Goal: Check status: Check status

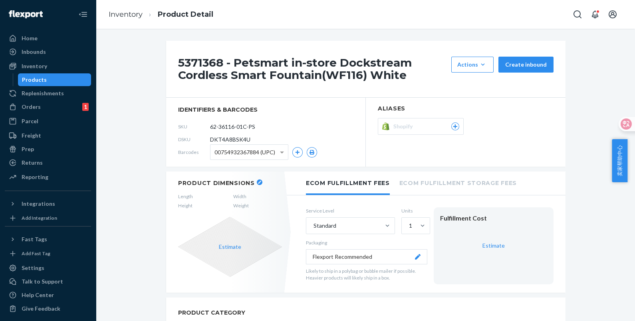
click at [46, 80] on div "Products" at bounding box center [55, 79] width 72 height 11
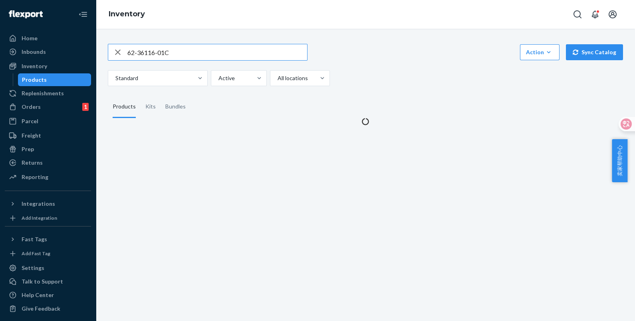
click at [182, 53] on input "62-36116-01C" at bounding box center [217, 52] width 180 height 16
drag, startPoint x: 183, startPoint y: 53, endPoint x: 109, endPoint y: 50, distance: 73.9
click at [109, 50] on div "62-36116-01C" at bounding box center [207, 52] width 199 height 16
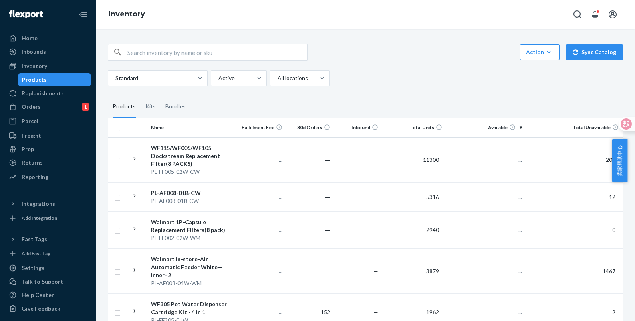
click at [163, 52] on input "text" at bounding box center [217, 52] width 180 height 16
paste input "62-36116-01C"
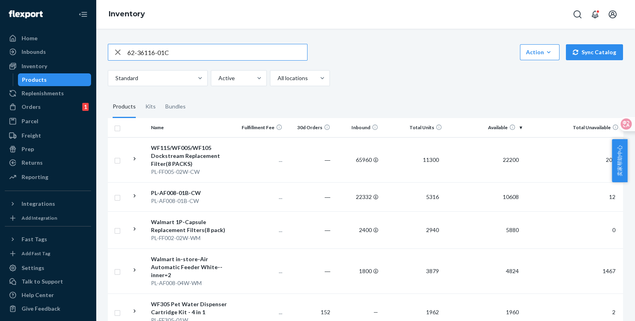
type input "62-36116-01C"
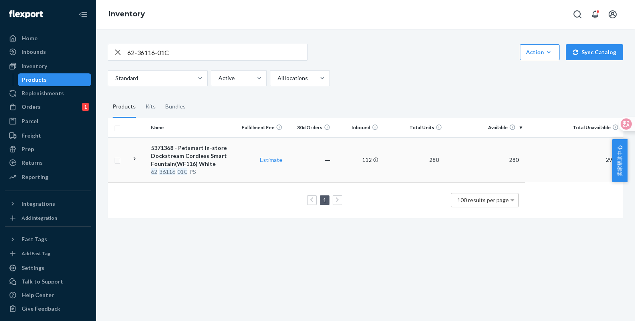
click at [344, 169] on td "112" at bounding box center [357, 159] width 48 height 45
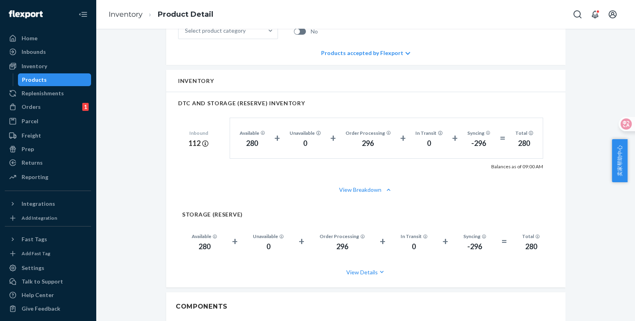
scroll to position [349, 0]
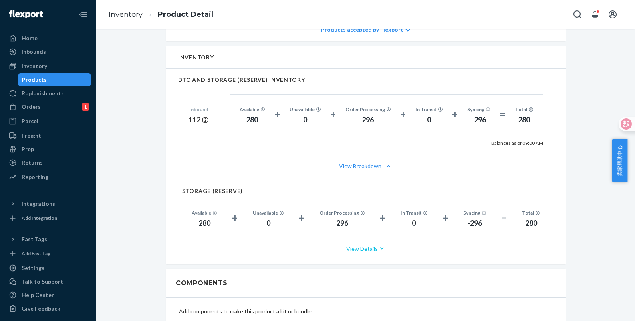
click at [380, 248] on icon "button" at bounding box center [382, 249] width 4 height 2
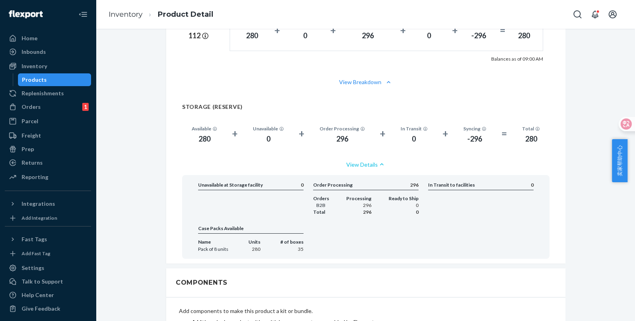
scroll to position [449, 0]
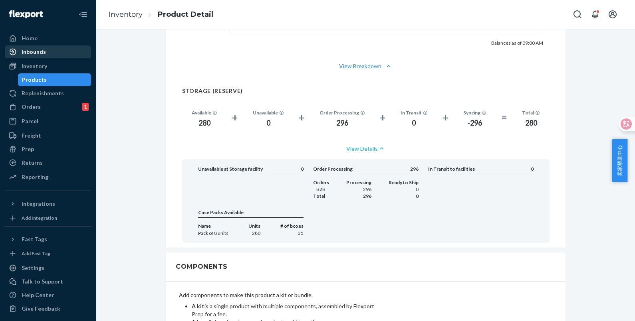
click at [40, 52] on div "Inbounds" at bounding box center [34, 52] width 24 height 8
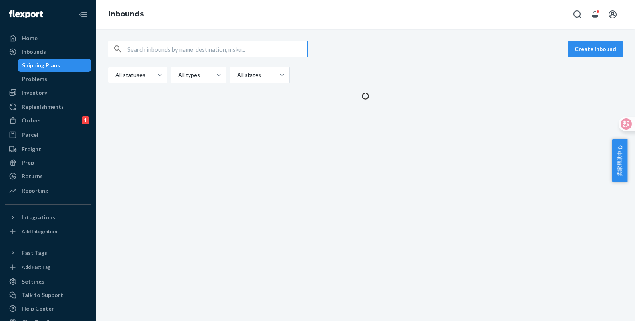
click at [148, 48] on input "text" at bounding box center [217, 49] width 180 height 16
type input "9920980"
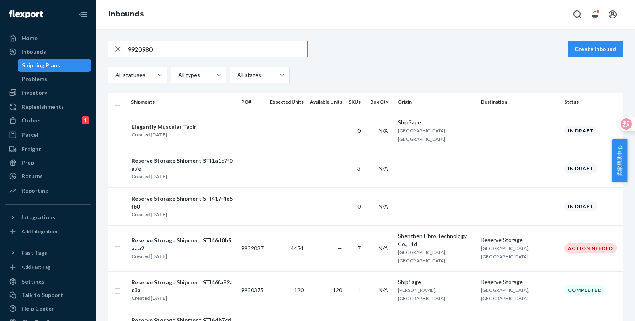
click at [165, 52] on input "9920980" at bounding box center [217, 49] width 180 height 16
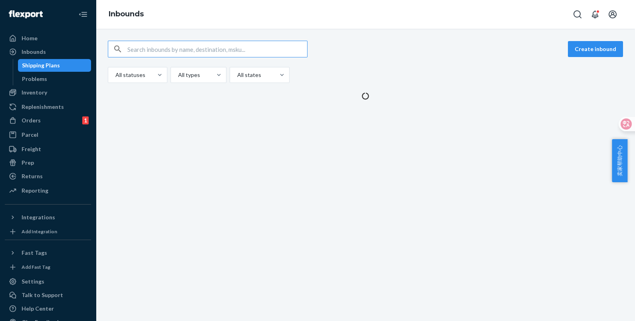
click at [165, 52] on input "text" at bounding box center [217, 49] width 180 height 16
type input "9920980"
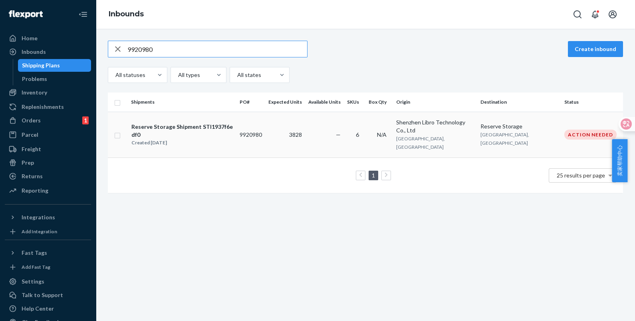
click at [305, 133] on td "3828" at bounding box center [285, 135] width 40 height 46
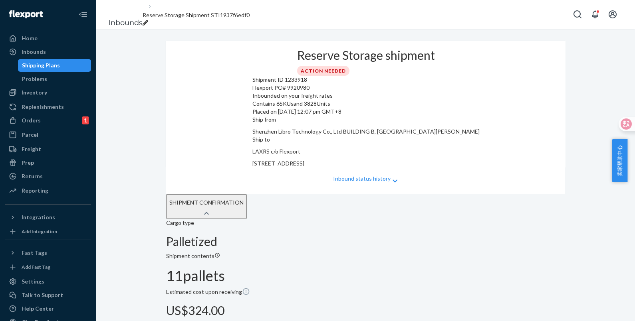
click at [392, 184] on icon at bounding box center [394, 181] width 5 height 6
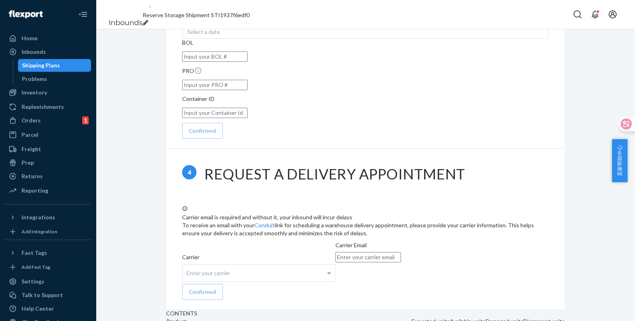
scroll to position [847, 0]
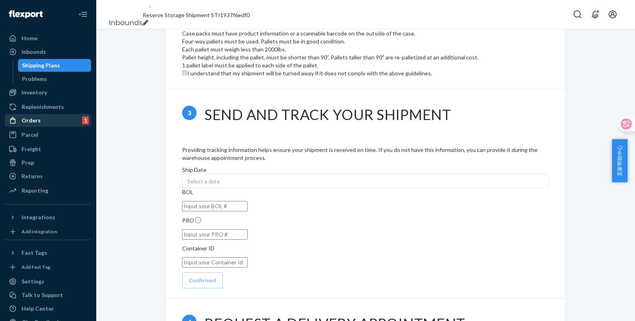
click at [42, 120] on div "Orders 1" at bounding box center [48, 120] width 85 height 11
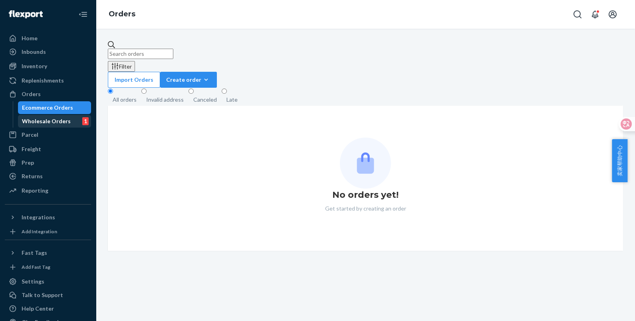
click at [42, 117] on div "Wholesale Orders 1" at bounding box center [55, 121] width 72 height 11
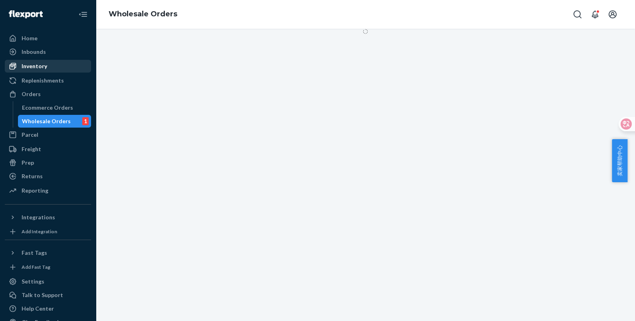
click at [29, 64] on div "Inventory" at bounding box center [35, 66] width 26 height 8
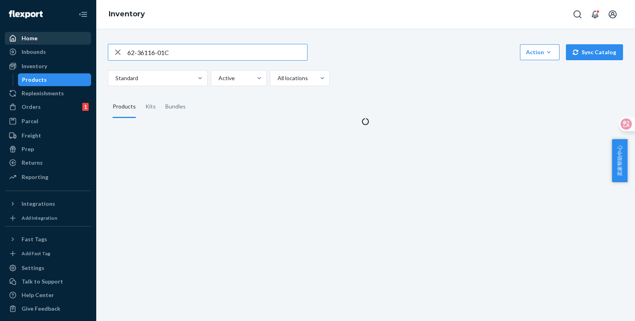
drag, startPoint x: 211, startPoint y: 47, endPoint x: 60, endPoint y: 44, distance: 150.6
click at [60, 44] on div "Home Inbounds Shipping Plans Problems Inventory Products Replenishments Orders …" at bounding box center [317, 160] width 635 height 321
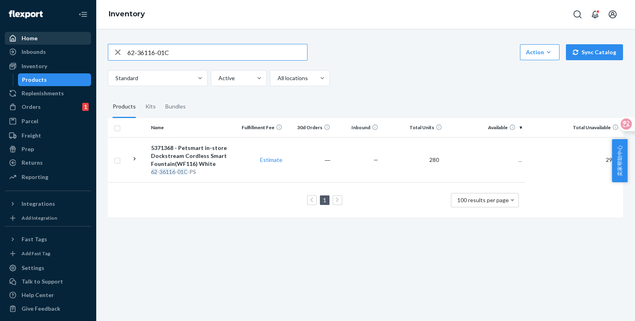
paste input "PL-WF002-05M-WM"
type input "PL-WF002-05M-WM"
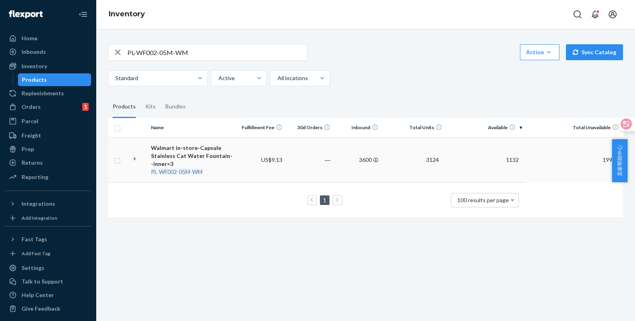
click at [428, 170] on td "3124" at bounding box center [413, 159] width 64 height 45
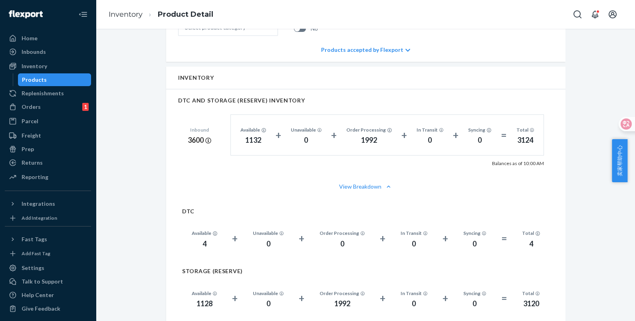
scroll to position [449, 0]
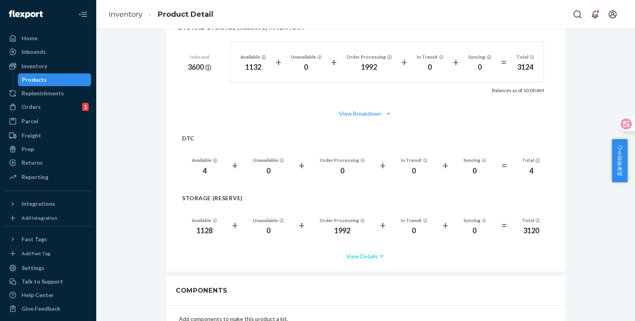
click at [370, 246] on button "View Details" at bounding box center [365, 256] width 367 height 21
